Goal: Task Accomplishment & Management: Manage account settings

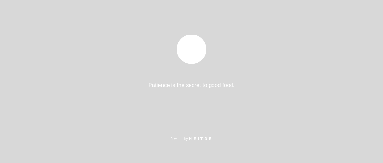
select select "es"
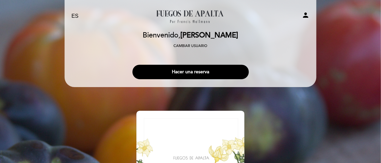
click at [307, 15] on icon "person" at bounding box center [306, 15] width 8 height 8
select select "es"
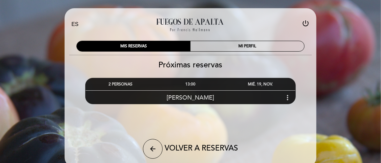
click at [289, 96] on icon "more_vert" at bounding box center [288, 98] width 8 height 8
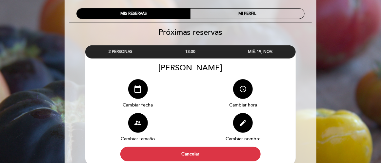
scroll to position [33, 0]
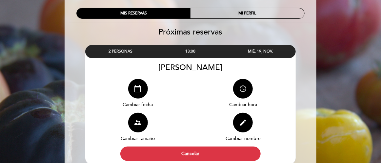
click at [244, 89] on icon "access_time" at bounding box center [243, 89] width 8 height 8
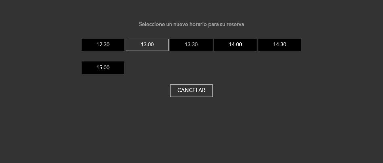
click at [192, 44] on button "13:30" at bounding box center [191, 45] width 43 height 12
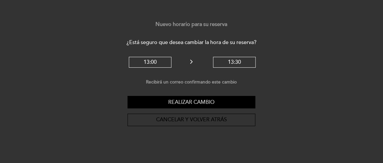
click at [205, 102] on button "Realizar cambio" at bounding box center [192, 102] width 128 height 12
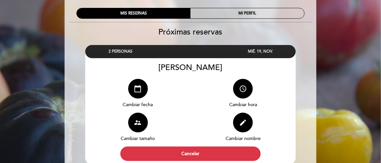
click at [220, 51] on div at bounding box center [191, 51] width 70 height 12
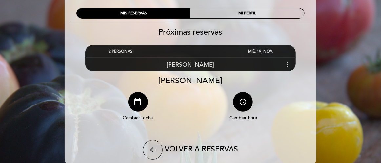
scroll to position [29, 0]
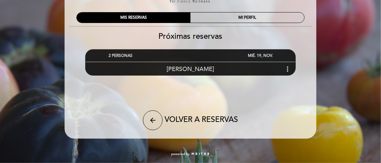
click at [289, 68] on icon "more_vert" at bounding box center [288, 69] width 8 height 8
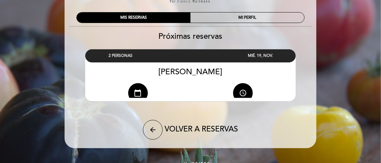
scroll to position [33, 0]
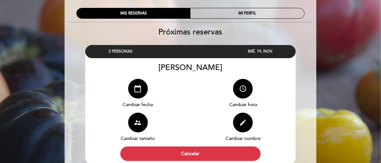
click at [247, 124] on icon "edit" at bounding box center [243, 122] width 8 height 8
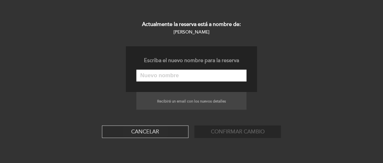
click at [146, 130] on button "Cancelar" at bounding box center [145, 131] width 87 height 12
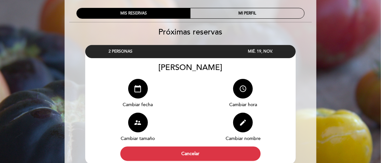
click at [113, 11] on div "MIS RESERVAS" at bounding box center [134, 13] width 114 height 10
click at [189, 103] on div "calendar_today Cambiar fecha" at bounding box center [137, 96] width 105 height 34
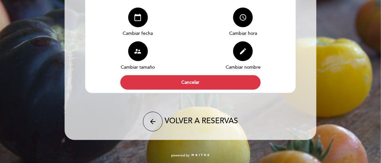
scroll to position [105, 0]
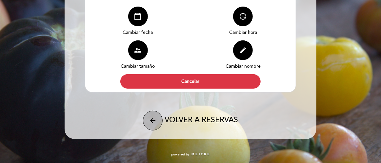
click at [151, 119] on icon "arrow_back" at bounding box center [153, 120] width 8 height 8
select select "es"
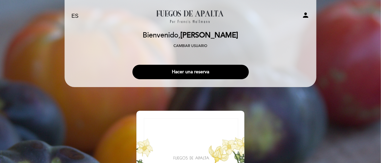
click at [306, 13] on icon "person" at bounding box center [306, 15] width 8 height 8
select select "es"
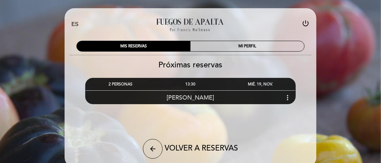
click at [289, 97] on icon "more_vert" at bounding box center [288, 98] width 8 height 8
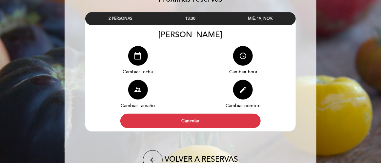
scroll to position [33, 0]
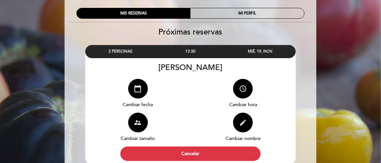
click at [243, 121] on icon "edit" at bounding box center [243, 122] width 8 height 8
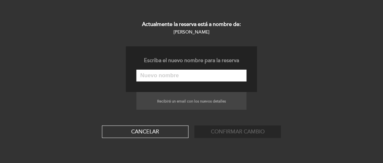
click at [143, 74] on input "text" at bounding box center [192, 76] width 110 height 12
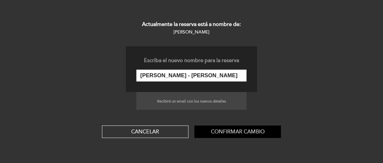
type input "[PERSON_NAME] - [PERSON_NAME]"
click at [246, 132] on button "Confirmar cambio" at bounding box center [238, 131] width 87 height 12
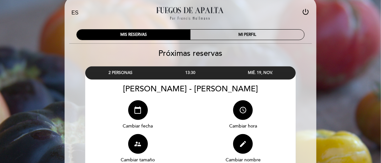
scroll to position [0, 0]
